Goal: Check status: Check status

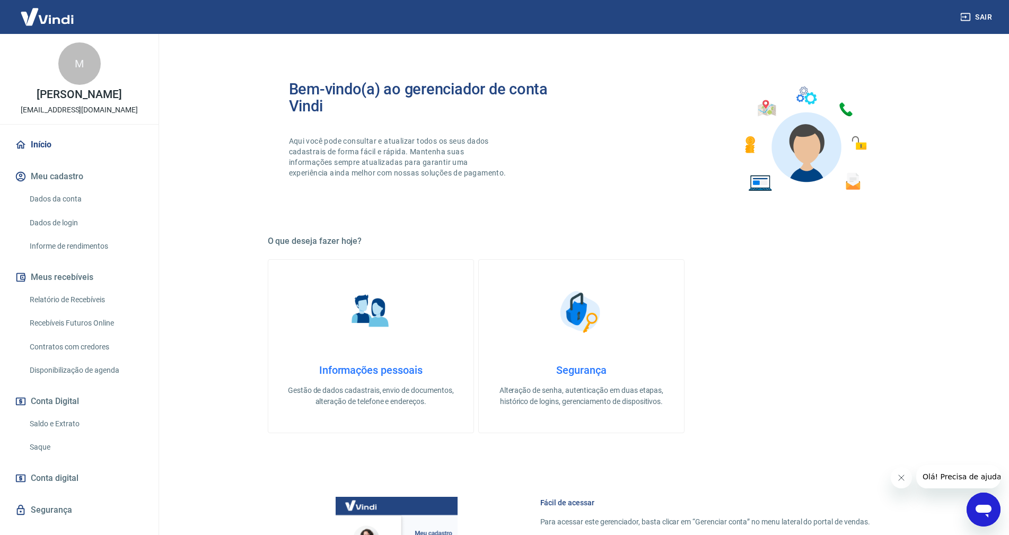
click at [58, 421] on link "Saldo e Extrato" at bounding box center [85, 424] width 120 height 22
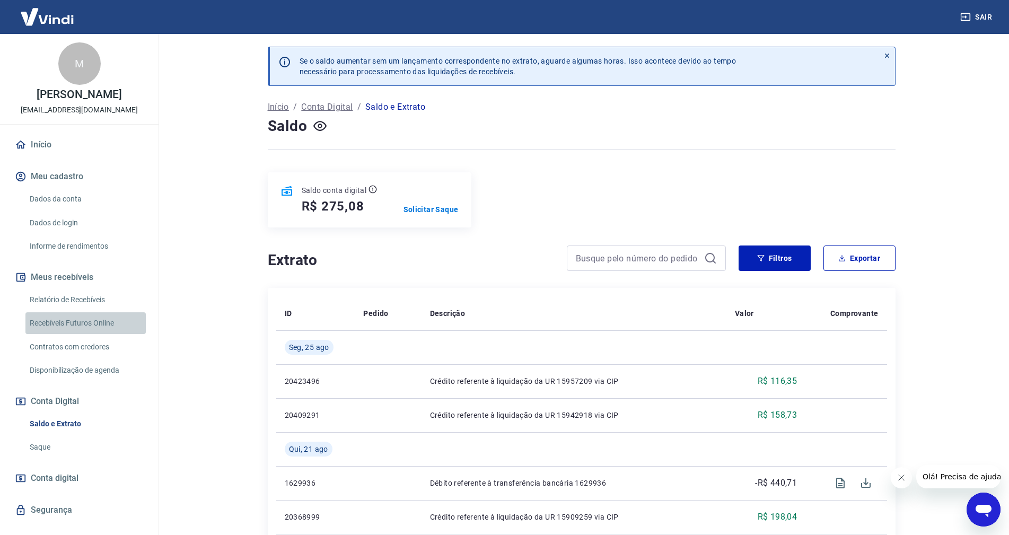
click at [89, 317] on link "Recebíveis Futuros Online" at bounding box center [85, 323] width 120 height 22
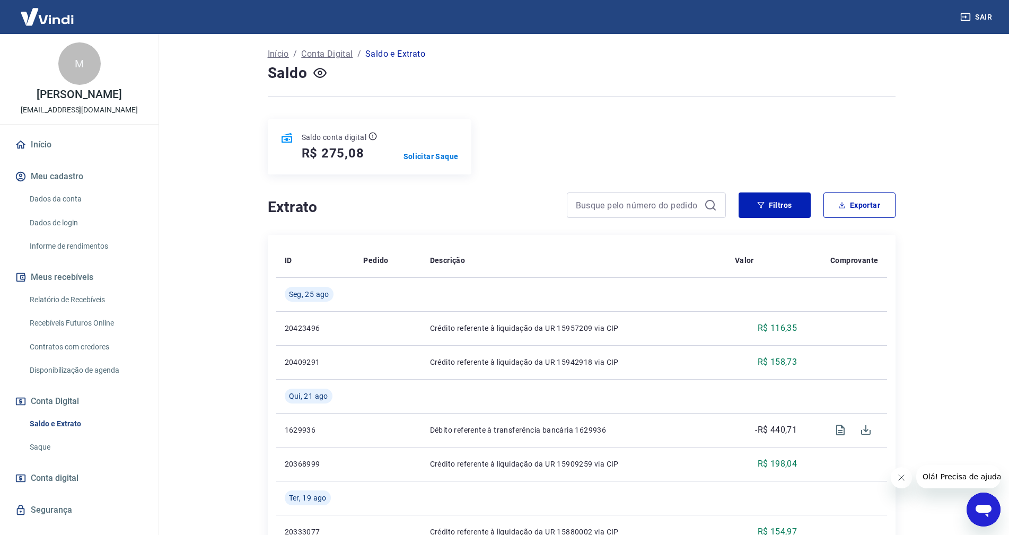
scroll to position [106, 0]
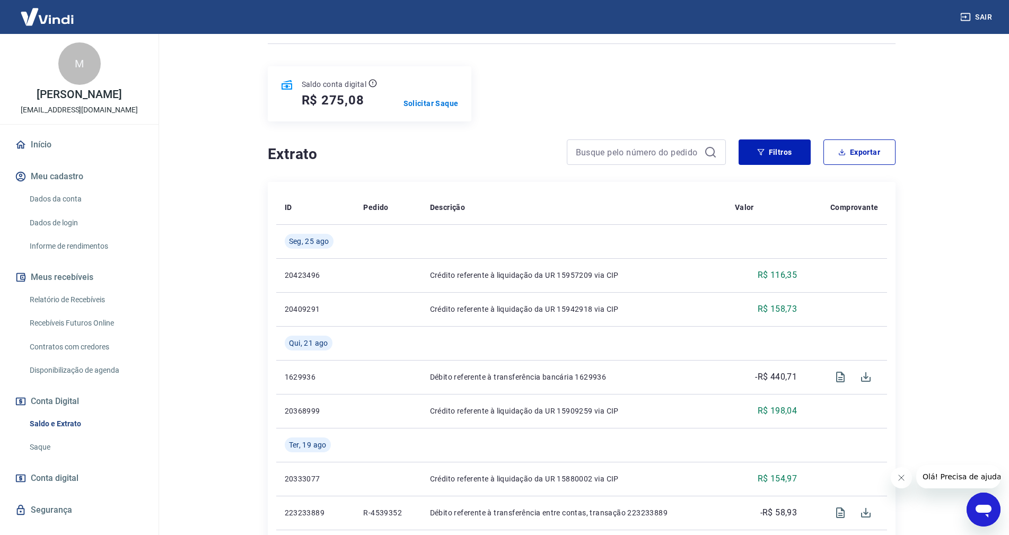
click at [55, 421] on link "Saldo e Extrato" at bounding box center [85, 424] width 120 height 22
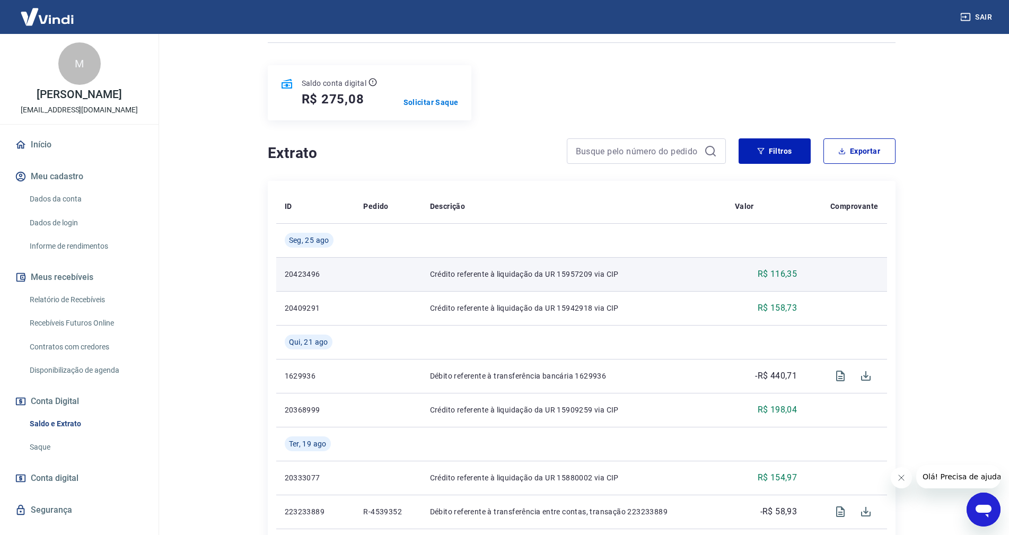
scroll to position [53, 0]
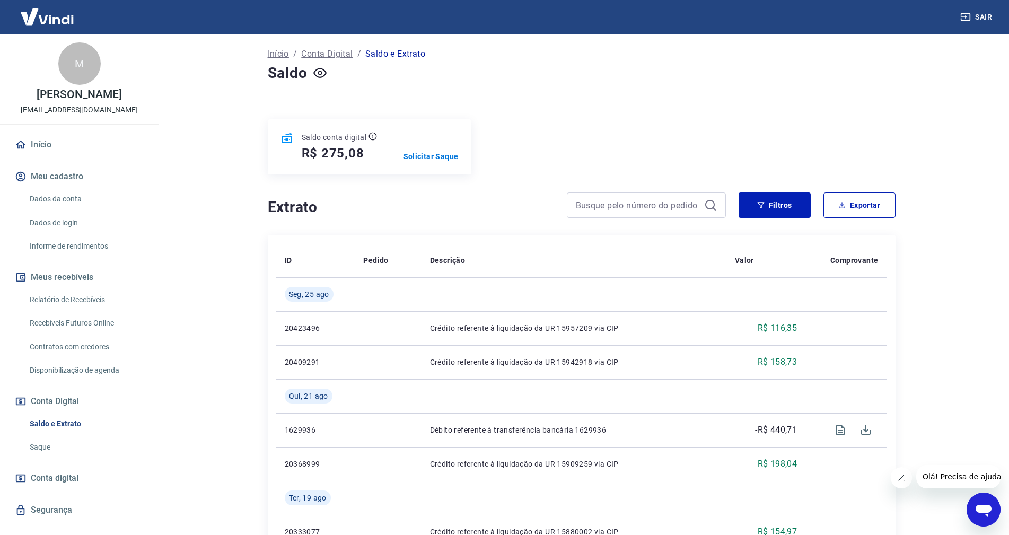
click at [66, 318] on link "Recebíveis Futuros Online" at bounding box center [85, 323] width 120 height 22
